Goal: Task Accomplishment & Management: Manage account settings

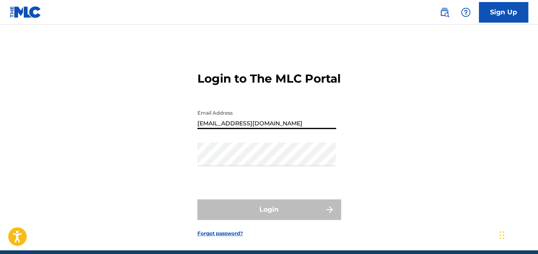
click at [222, 179] on div "Password" at bounding box center [266, 160] width 139 height 37
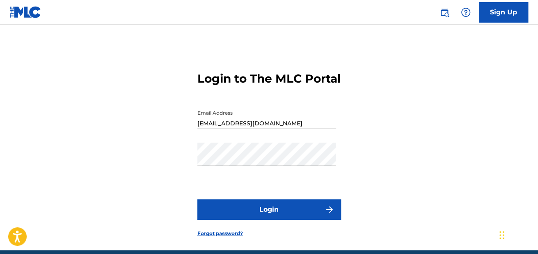
click at [255, 214] on button "Login" at bounding box center [269, 209] width 144 height 21
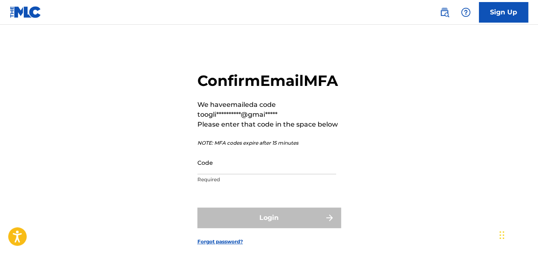
click at [246, 174] on input "Code" at bounding box center [266, 162] width 139 height 23
paste input "951851"
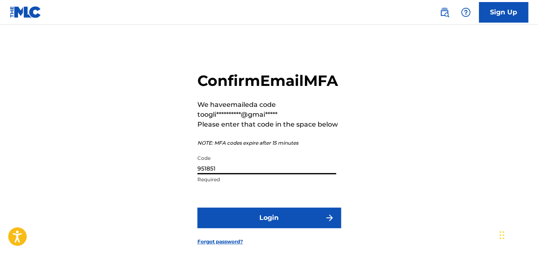
type input "951851"
click at [197, 207] on button "Login" at bounding box center [269, 217] width 144 height 21
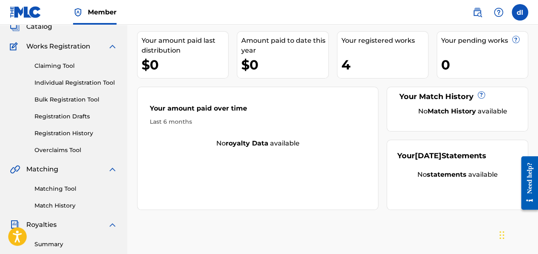
scroll to position [164, 0]
